Goal: Task Accomplishment & Management: Manage account settings

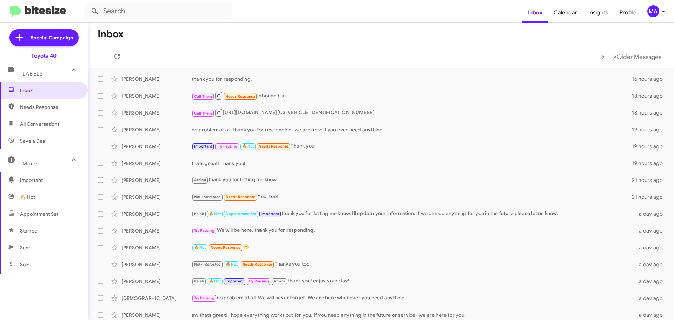
click at [35, 10] on img at bounding box center [38, 12] width 56 height 12
click at [34, 91] on span "Inbox" at bounding box center [50, 90] width 60 height 7
click at [40, 123] on span "All Conversations" at bounding box center [40, 123] width 40 height 7
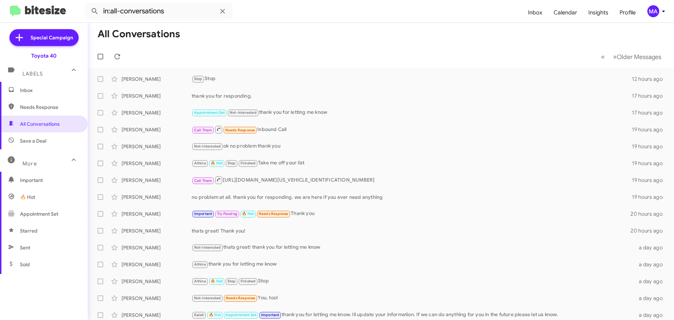
click at [36, 107] on span "Needs Response" at bounding box center [50, 107] width 60 height 7
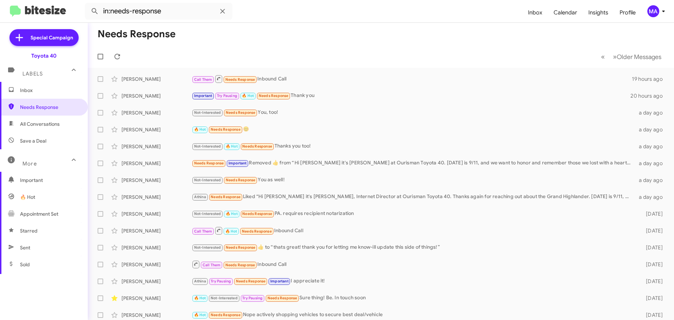
click at [43, 140] on span "Save a Deal" at bounding box center [33, 140] width 26 height 7
type input "in:not-interested"
